Goal: Task Accomplishment & Management: Manage account settings

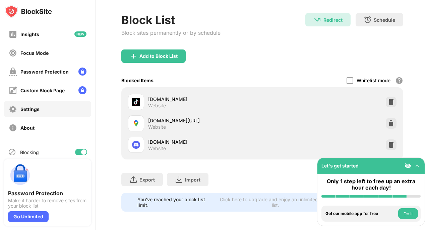
scroll to position [64, 0]
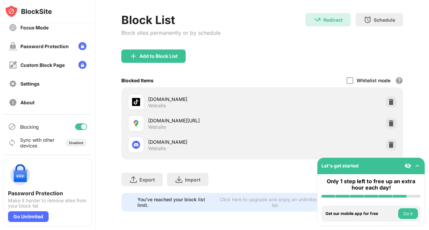
click at [82, 129] on div at bounding box center [83, 126] width 5 height 5
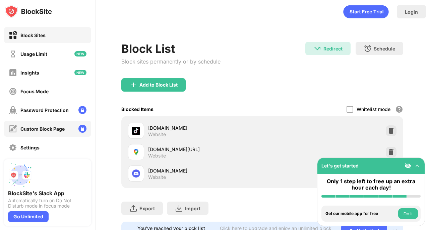
scroll to position [64, 0]
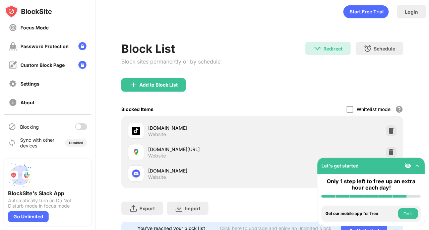
click at [87, 126] on div "Blocking" at bounding box center [47, 127] width 87 height 16
click at [83, 126] on div at bounding box center [81, 127] width 12 height 7
